Goal: Task Accomplishment & Management: Manage account settings

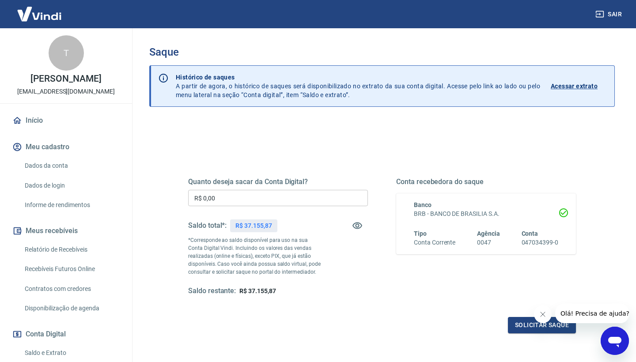
click at [225, 198] on input "R$ 0,00" at bounding box center [278, 198] width 180 height 16
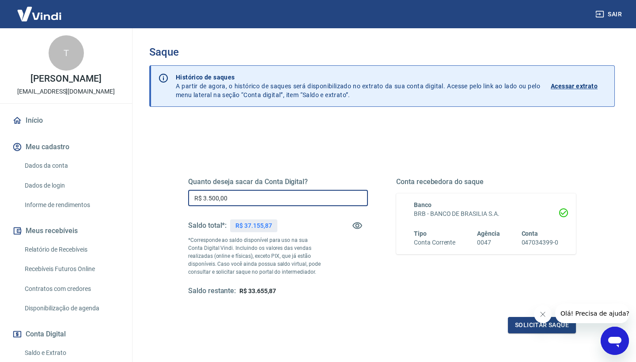
type input "R$ 35.000,00"
click at [545, 316] on icon "Fechar mensagem da empresa" at bounding box center [543, 314] width 4 height 4
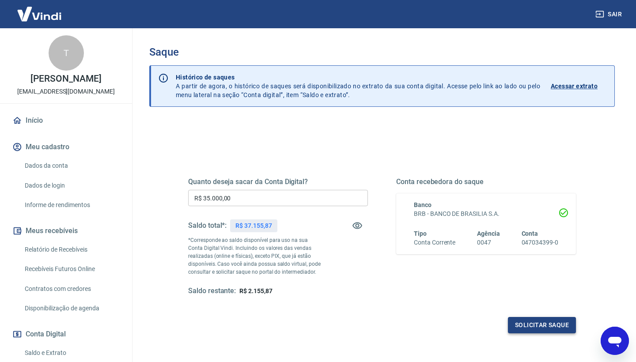
click at [546, 330] on button "Solicitar saque" at bounding box center [542, 325] width 68 height 16
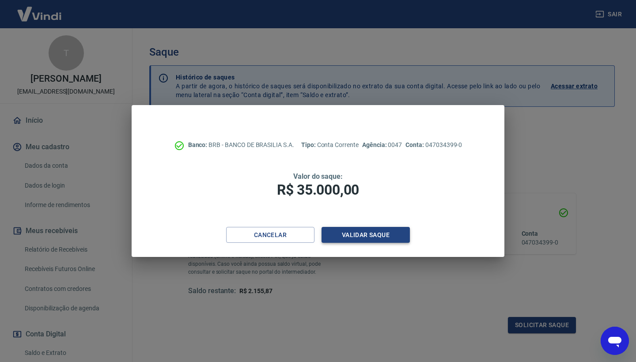
click at [366, 228] on button "Validar saque" at bounding box center [366, 235] width 88 height 16
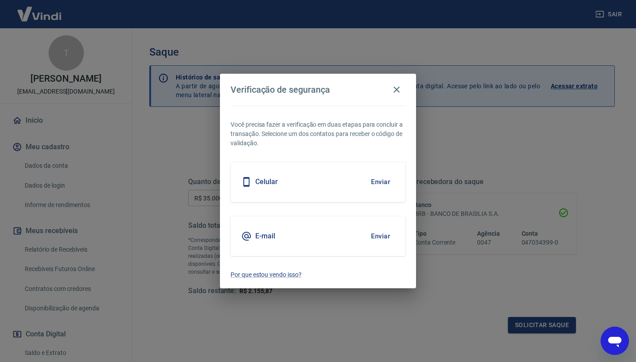
click at [376, 233] on button "Enviar" at bounding box center [380, 236] width 29 height 19
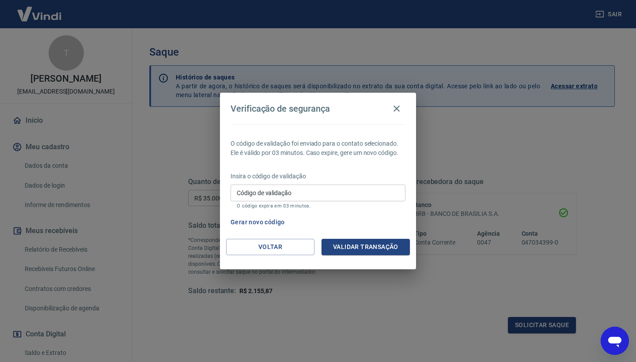
click at [278, 185] on input "Código de validação" at bounding box center [318, 193] width 175 height 16
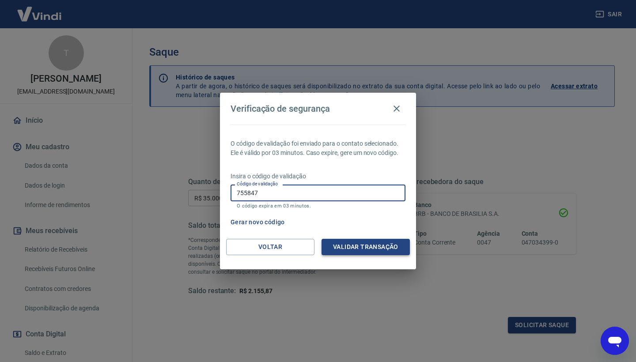
type input "755847"
click at [341, 245] on button "Validar transação" at bounding box center [366, 247] width 88 height 16
